Goal: Task Accomplishment & Management: Manage account settings

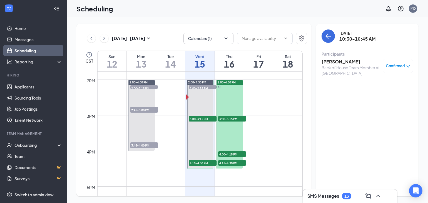
scroll to position [492, 0]
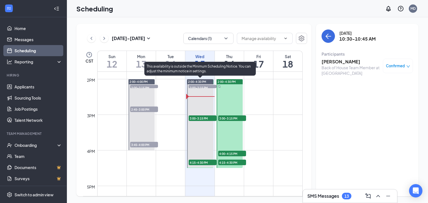
click at [197, 117] on span "3:00-3:15 PM" at bounding box center [202, 119] width 28 height 6
click at [200, 162] on span "4:15-4:30 PM" at bounding box center [202, 163] width 28 height 6
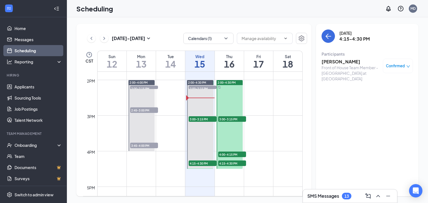
scroll to position [490, 0]
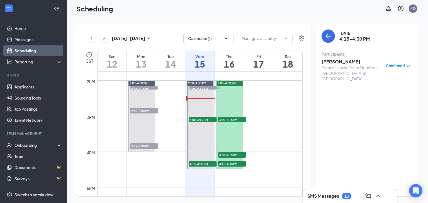
click at [138, 81] on span "2:00-4:00 PM" at bounding box center [138, 83] width 18 height 4
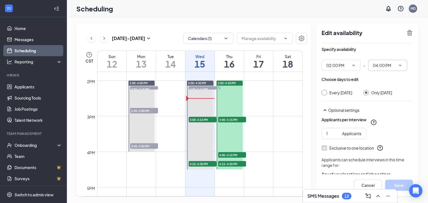
click at [398, 64] on icon "ChevronDown" at bounding box center [400, 65] width 4 height 4
click at [389, 121] on div "05:00 PM" at bounding box center [385, 123] width 16 height 6
type input "05:00 PM"
click at [403, 183] on button "Save" at bounding box center [399, 185] width 28 height 11
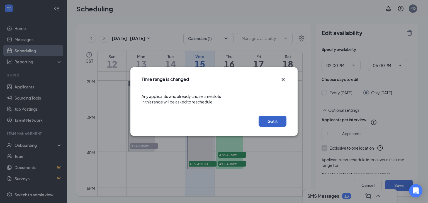
click at [274, 121] on button "Got it" at bounding box center [272, 121] width 28 height 11
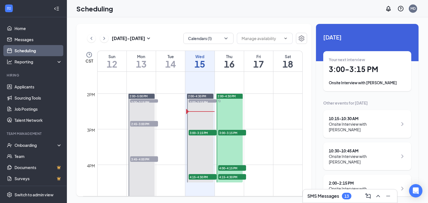
scroll to position [479, 0]
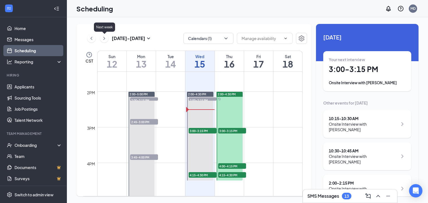
click at [103, 37] on icon "ChevronRight" at bounding box center [104, 38] width 6 height 7
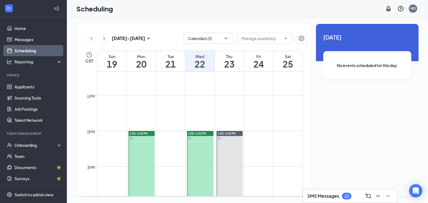
scroll to position [440, 0]
click at [91, 38] on icon "ChevronLeft" at bounding box center [92, 38] width 6 height 7
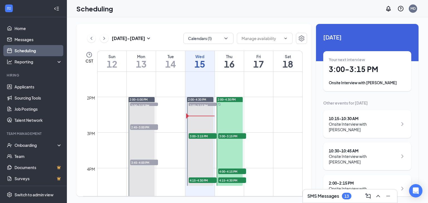
scroll to position [480, 0]
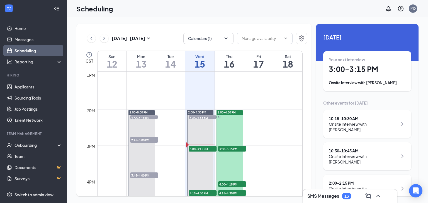
scroll to position [462, 0]
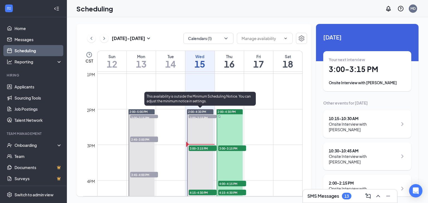
click at [193, 149] on span "3:00-3:15 PM" at bounding box center [202, 149] width 28 height 6
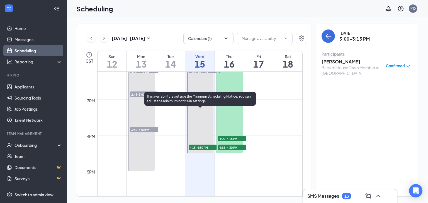
scroll to position [507, 0]
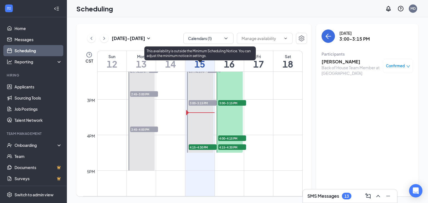
click at [195, 147] on span "4:15-4:30 PM" at bounding box center [202, 147] width 28 height 6
click at [205, 104] on span "3:00-3:15 PM" at bounding box center [202, 103] width 28 height 6
